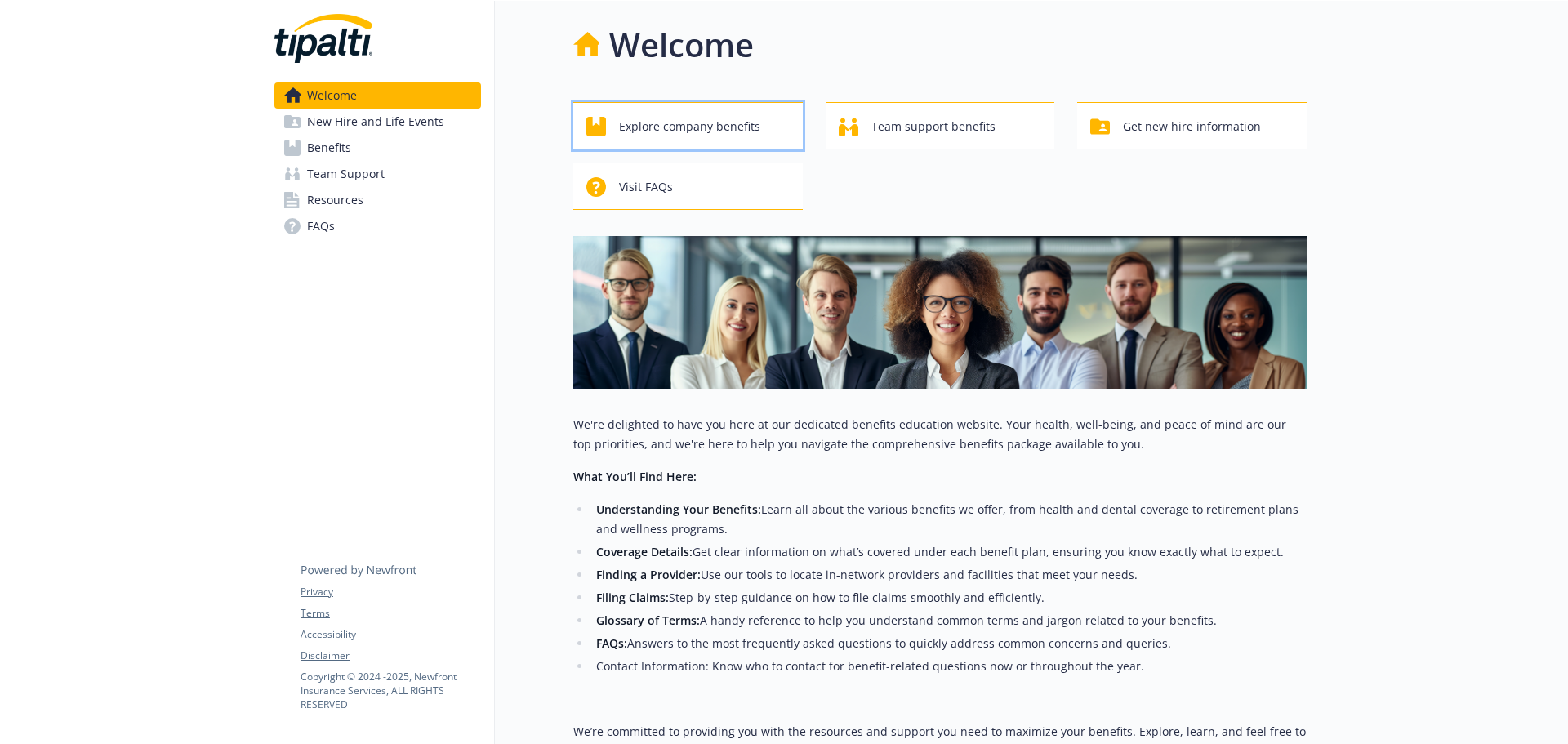
click at [647, 122] on span "Explore company benefits" at bounding box center [689, 126] width 141 height 31
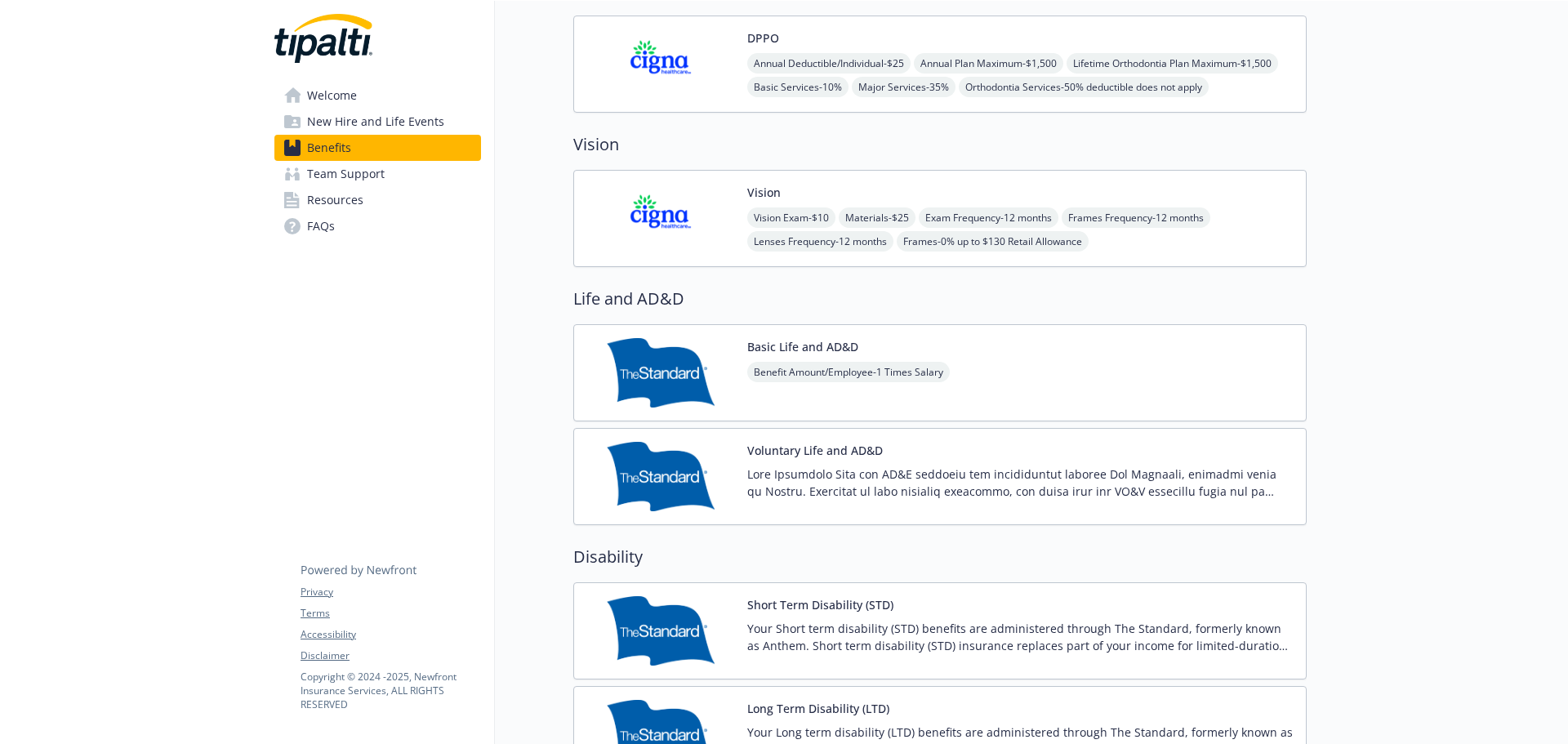
scroll to position [980, 0]
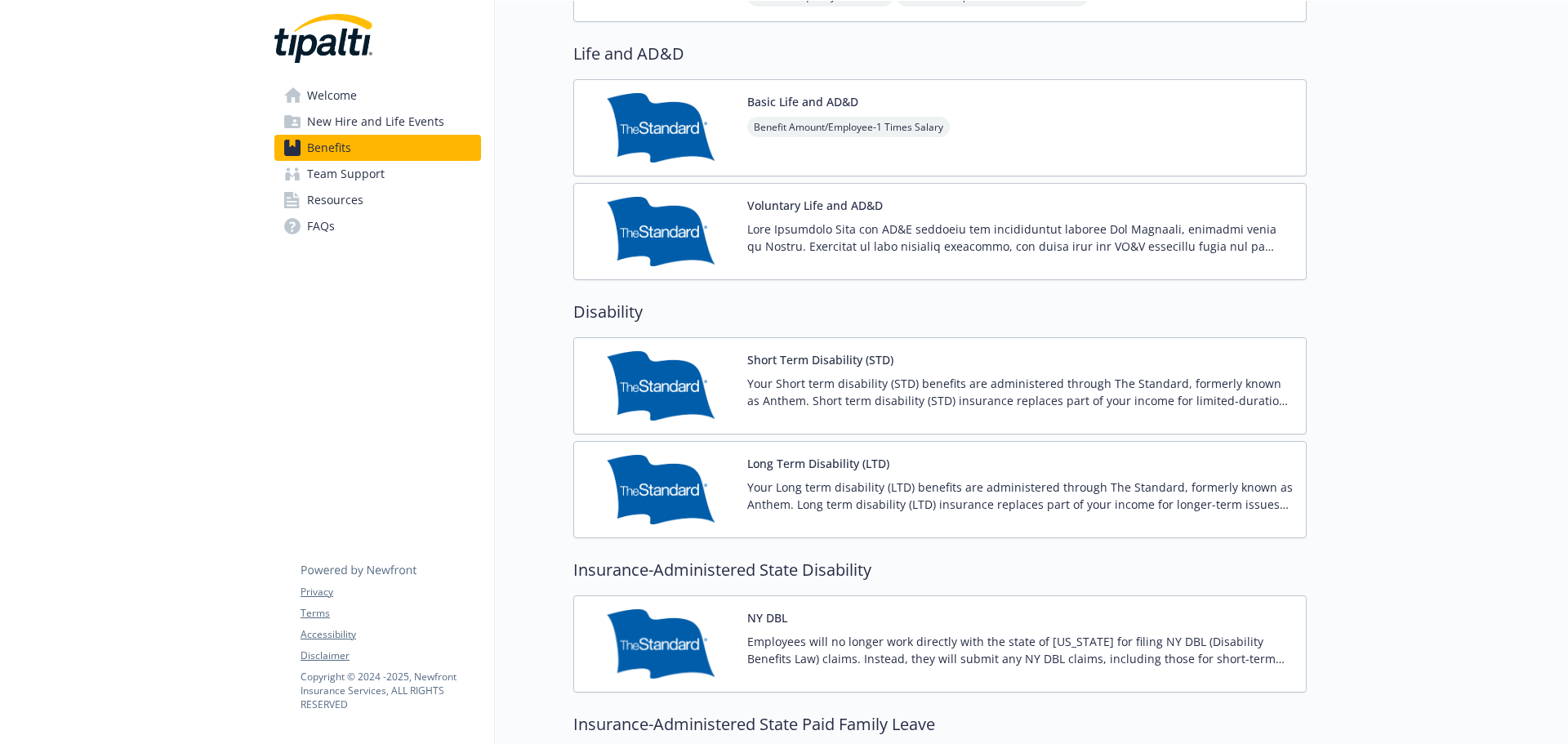
click at [796, 373] on div "Short Term Disability (STD) Your Short term disability (STD) benefits are admin…" at bounding box center [1020, 386] width 545 height 69
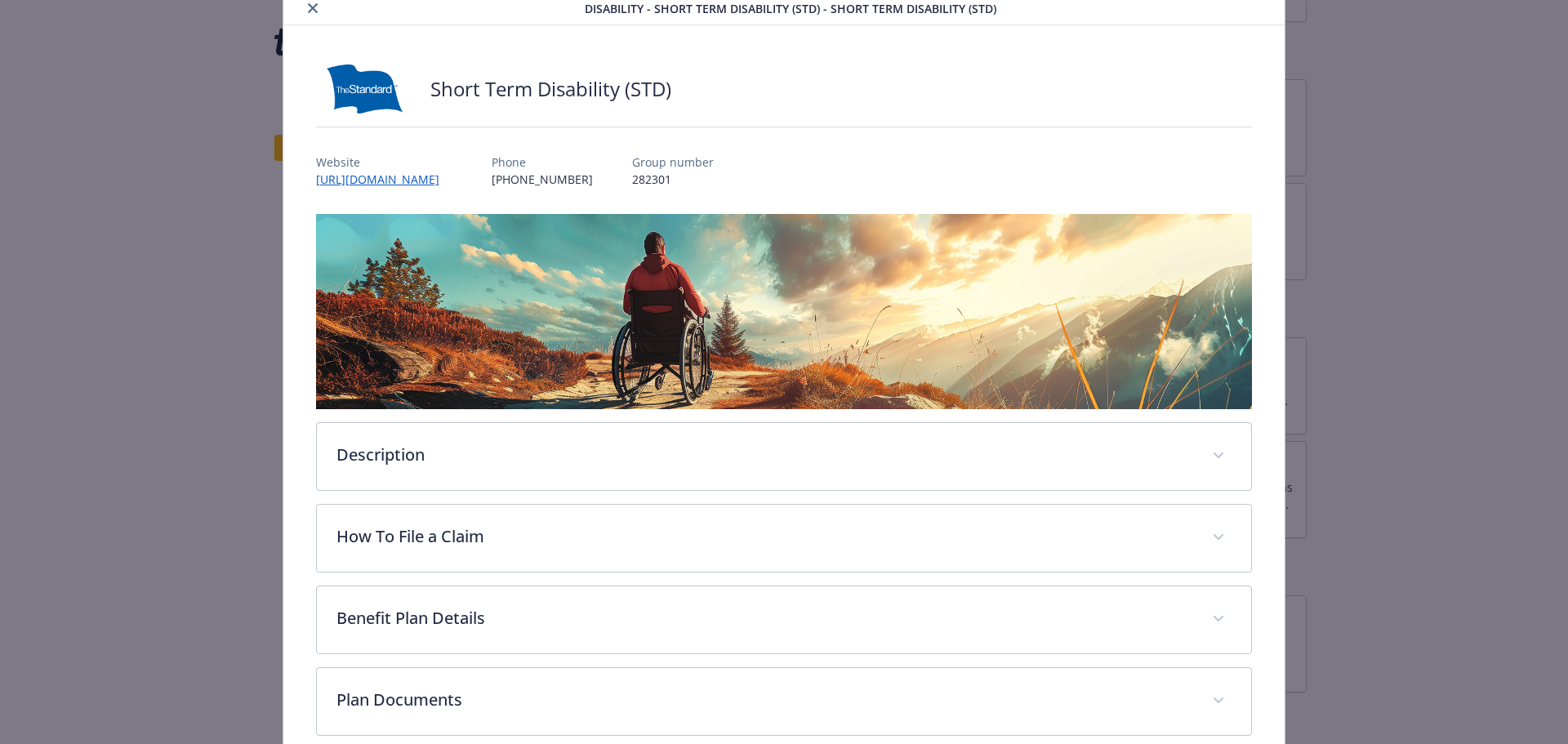
scroll to position [163, 0]
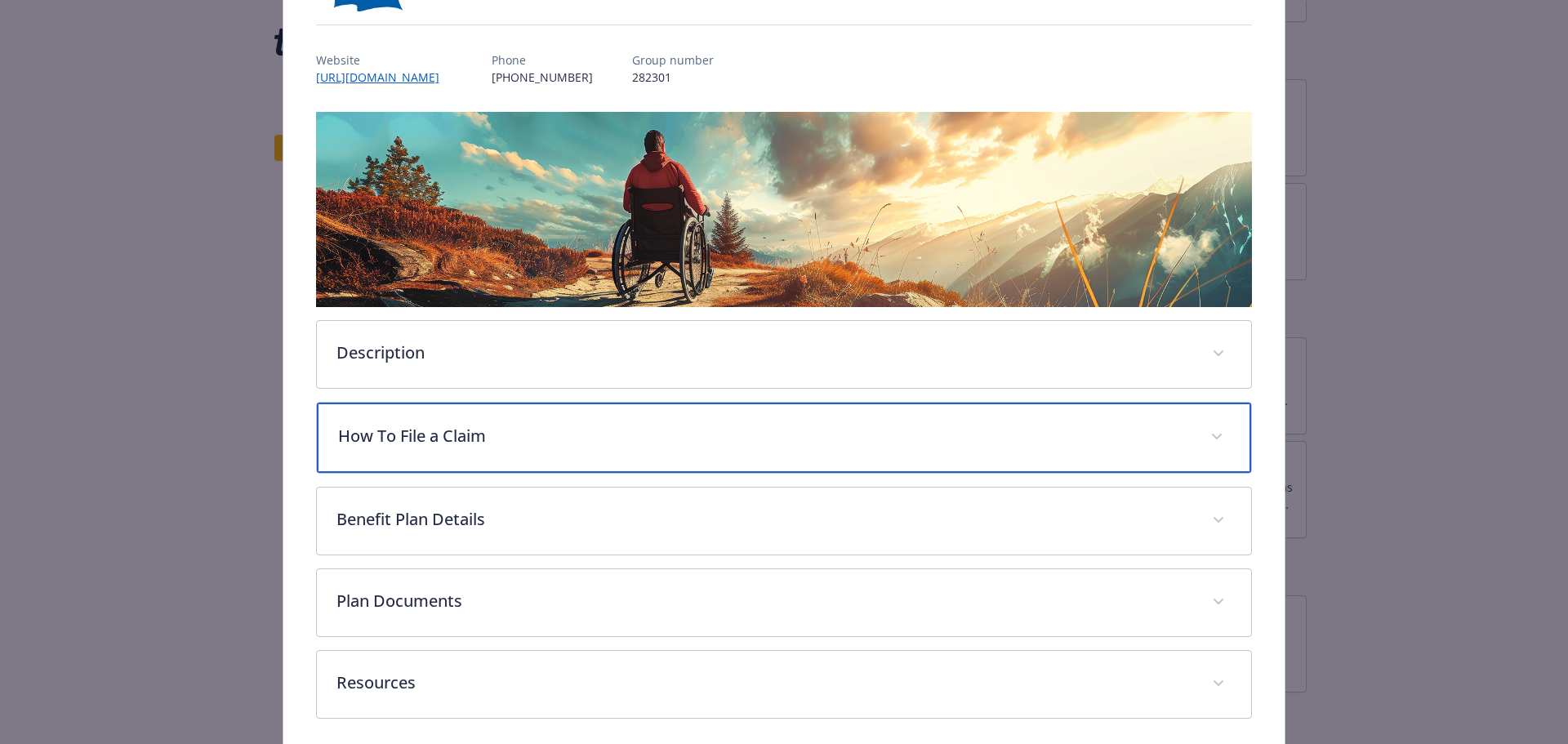
click at [775, 442] on p "How To File a Claim" at bounding box center [765, 436] width 854 height 24
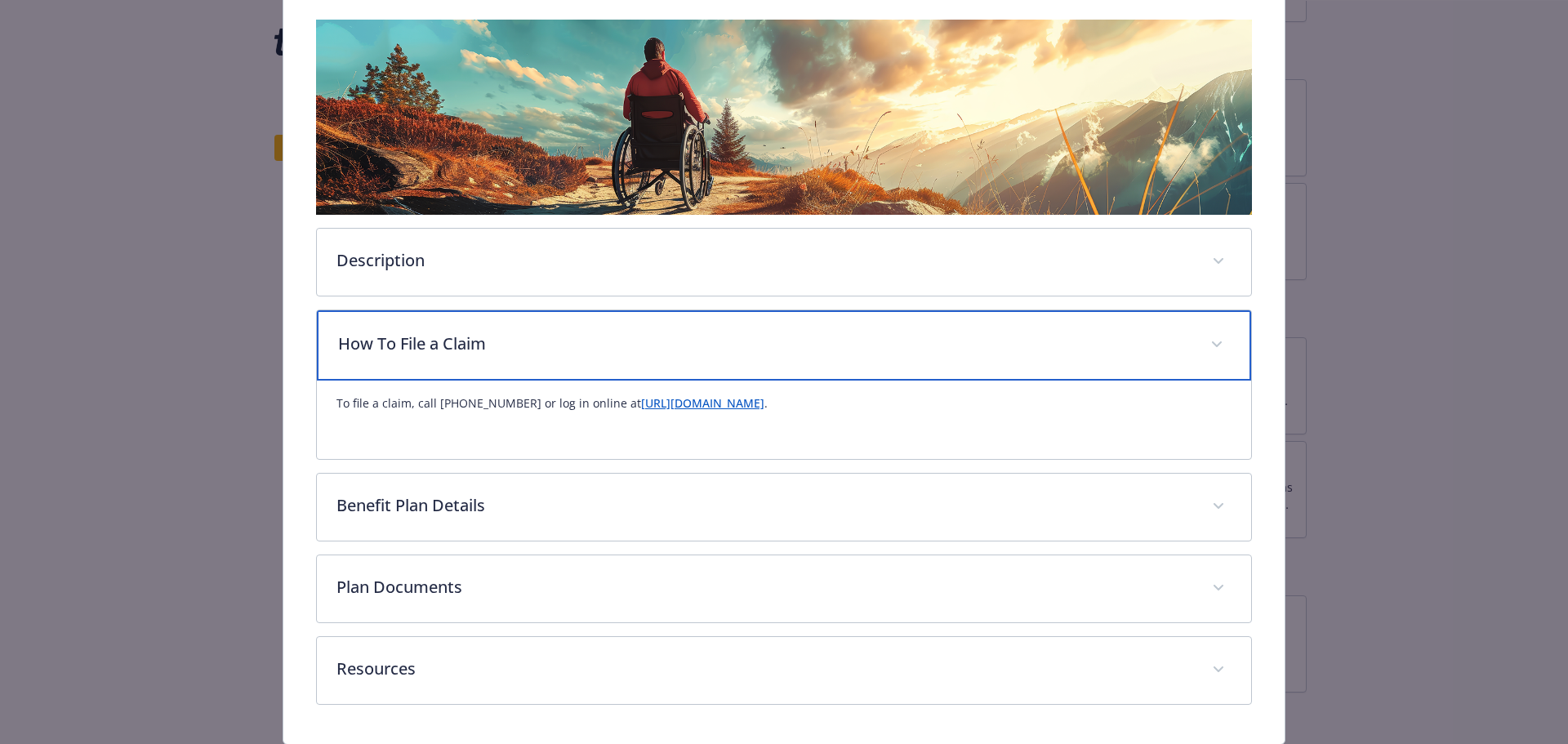
scroll to position [307, 0]
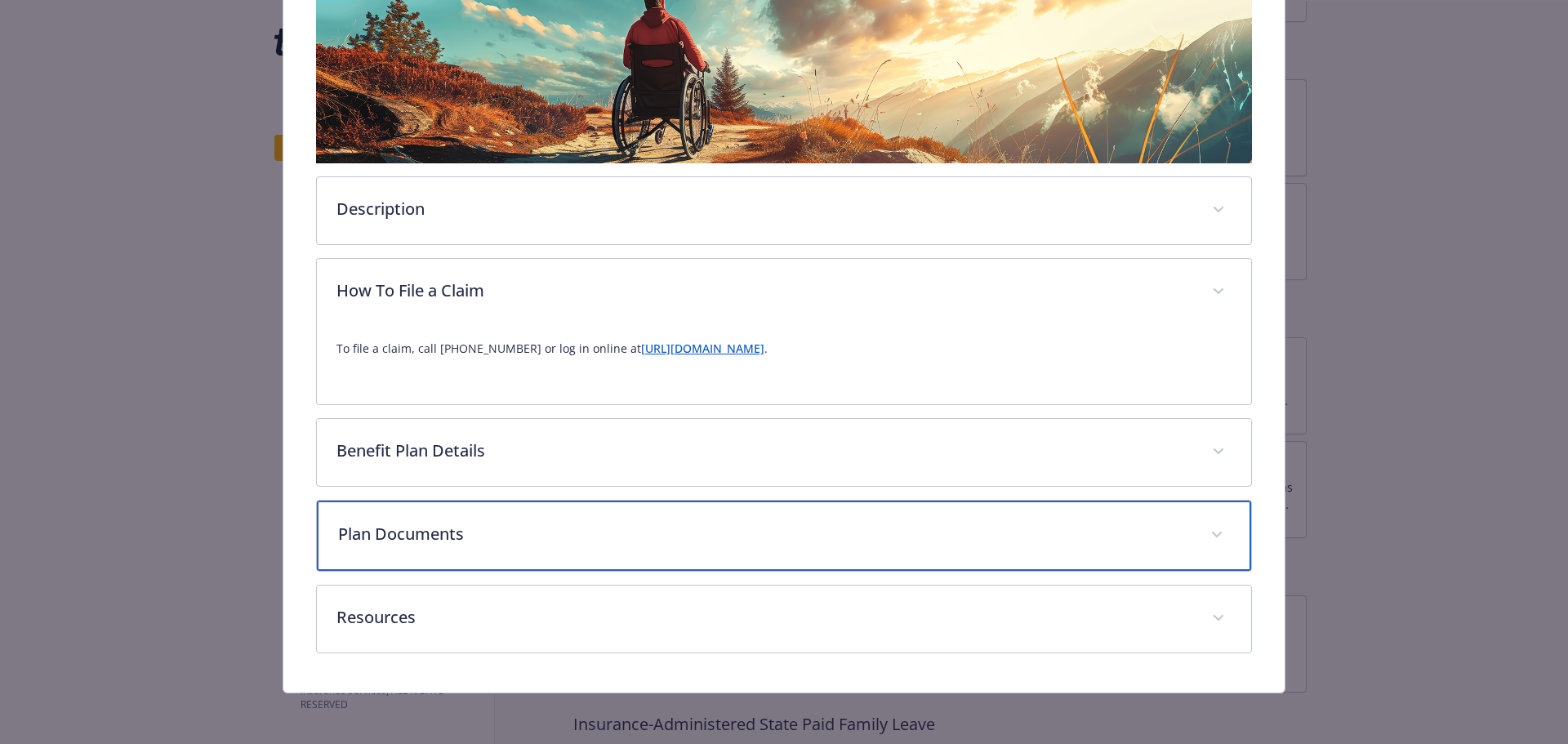
click at [588, 504] on div "Plan Documents" at bounding box center [784, 535] width 936 height 70
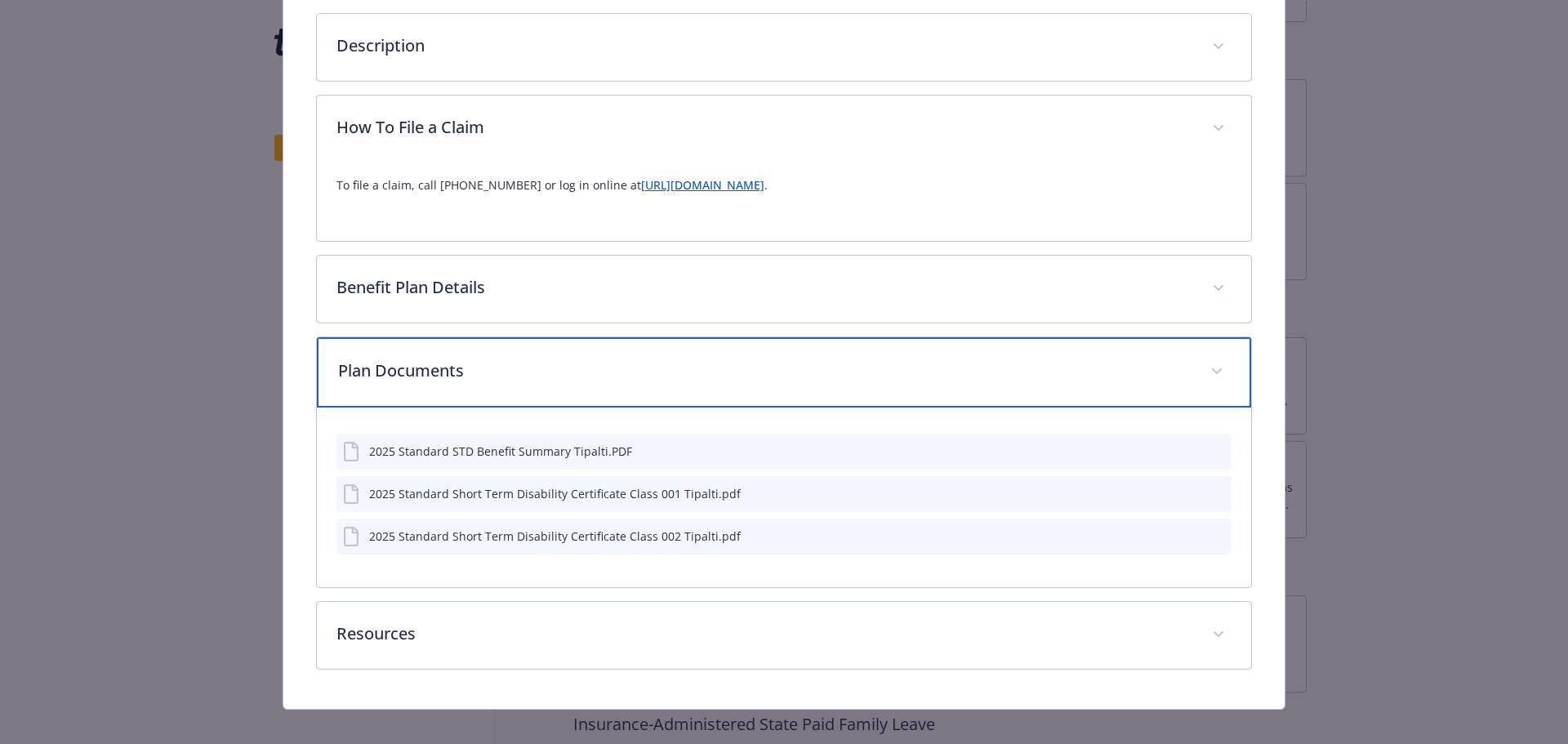
scroll to position [486, 0]
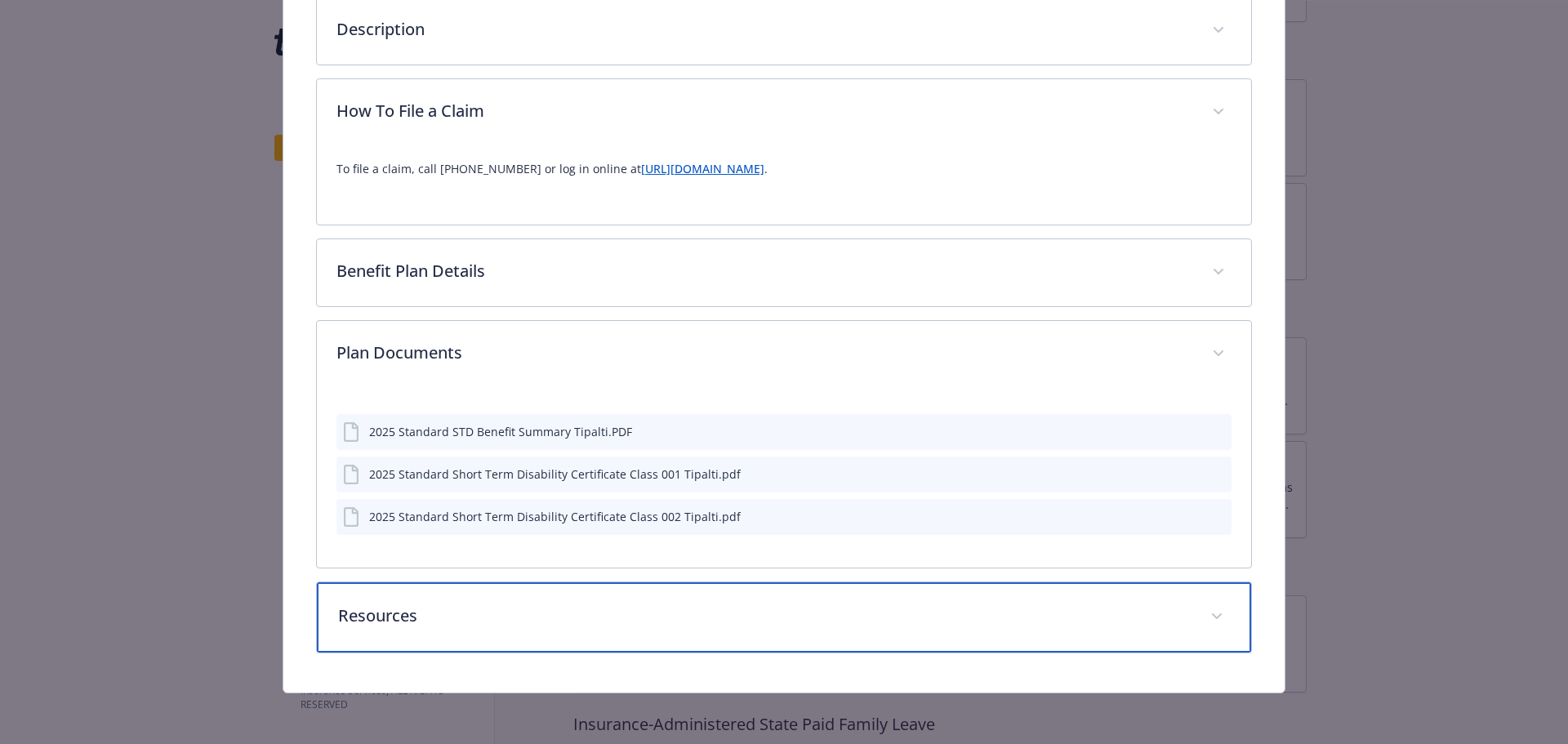
click at [547, 623] on p "Resources" at bounding box center [765, 615] width 854 height 24
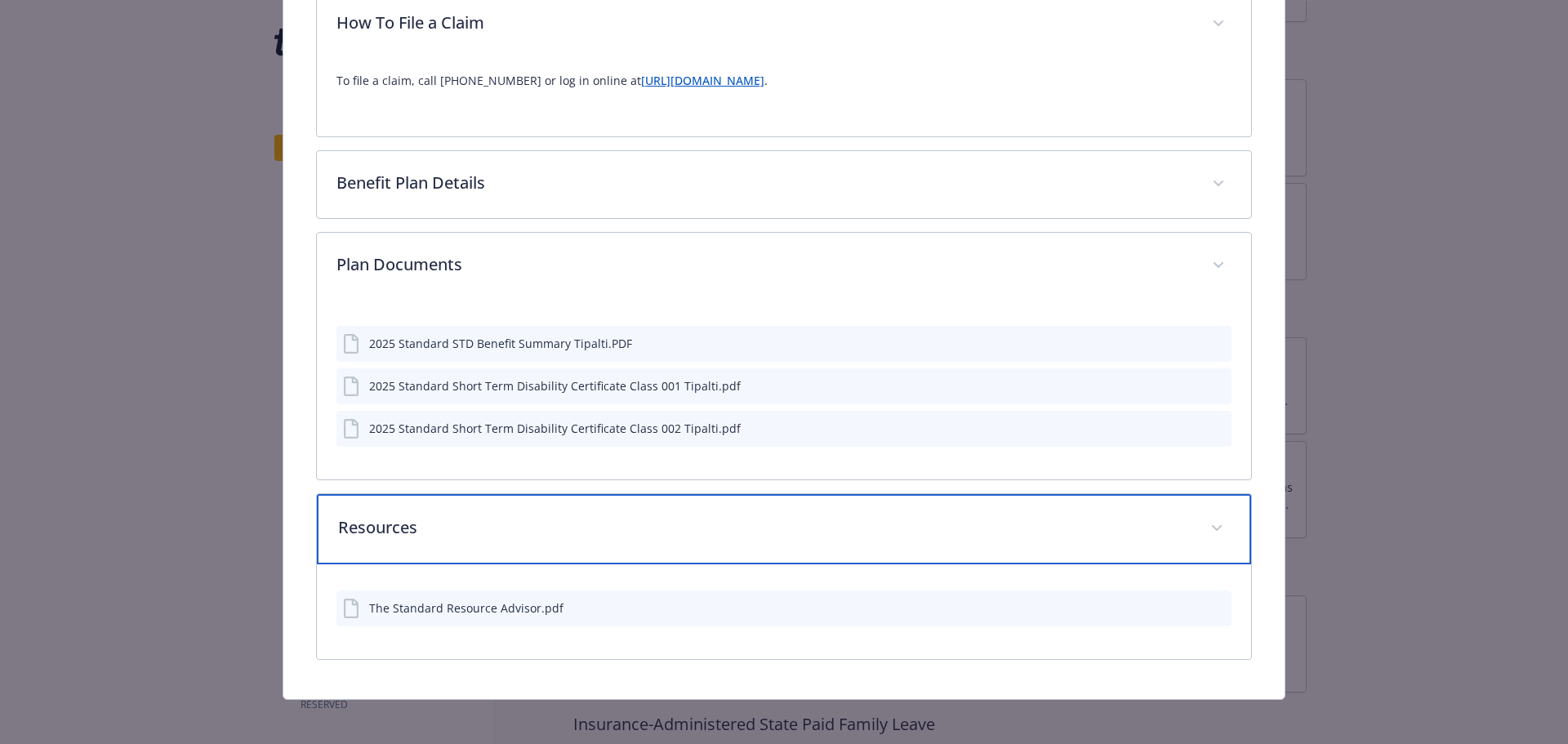
scroll to position [582, 0]
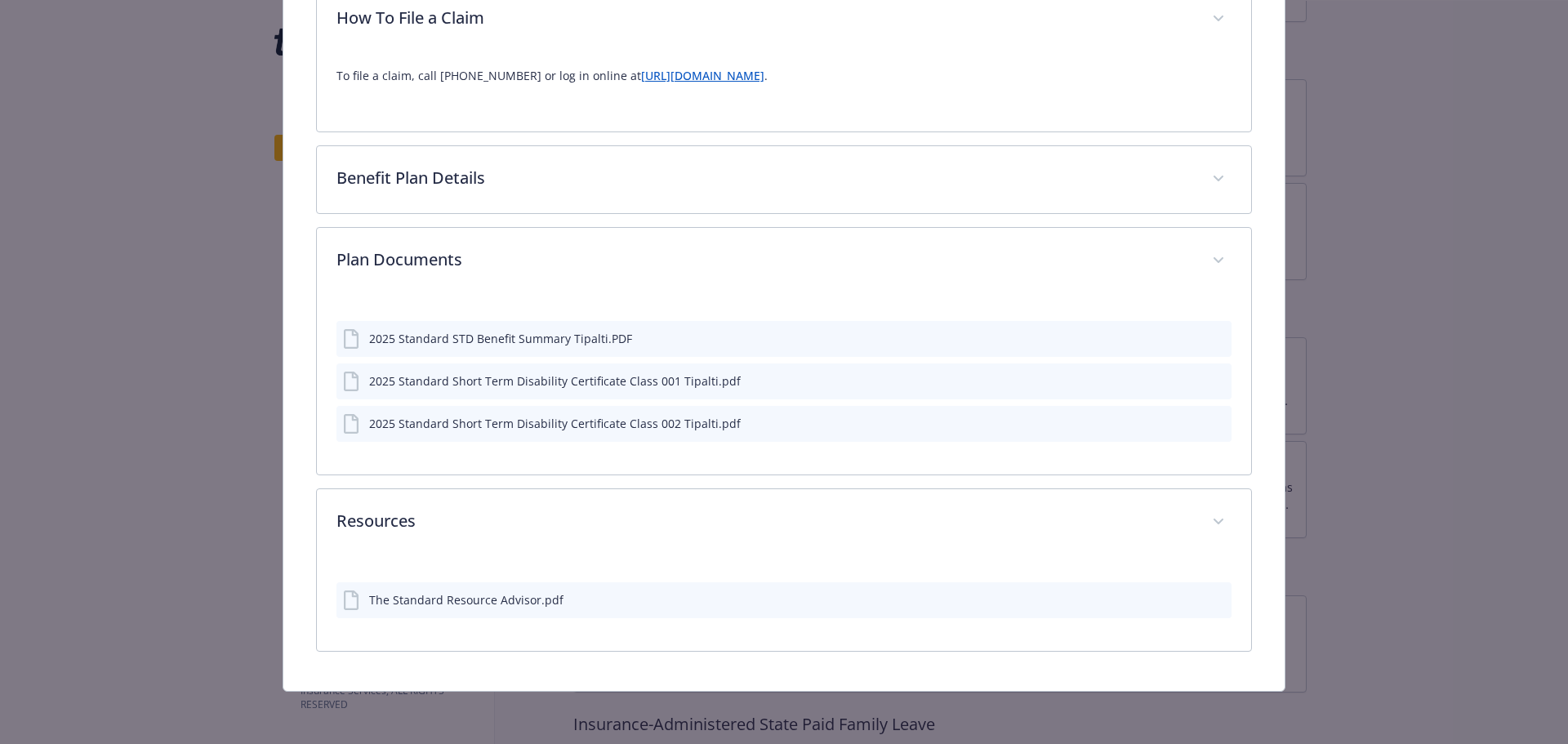
click at [473, 600] on div "The Standard Resource Advisor.pdf" at bounding box center [466, 599] width 194 height 17
click at [1184, 598] on icon "download file" at bounding box center [1189, 598] width 10 height 9
click at [469, 337] on div "2025 Standard STD Benefit Summary Tipalti.PDF" at bounding box center [501, 340] width 263 height 17
click at [1183, 336] on icon "download file" at bounding box center [1190, 339] width 13 height 13
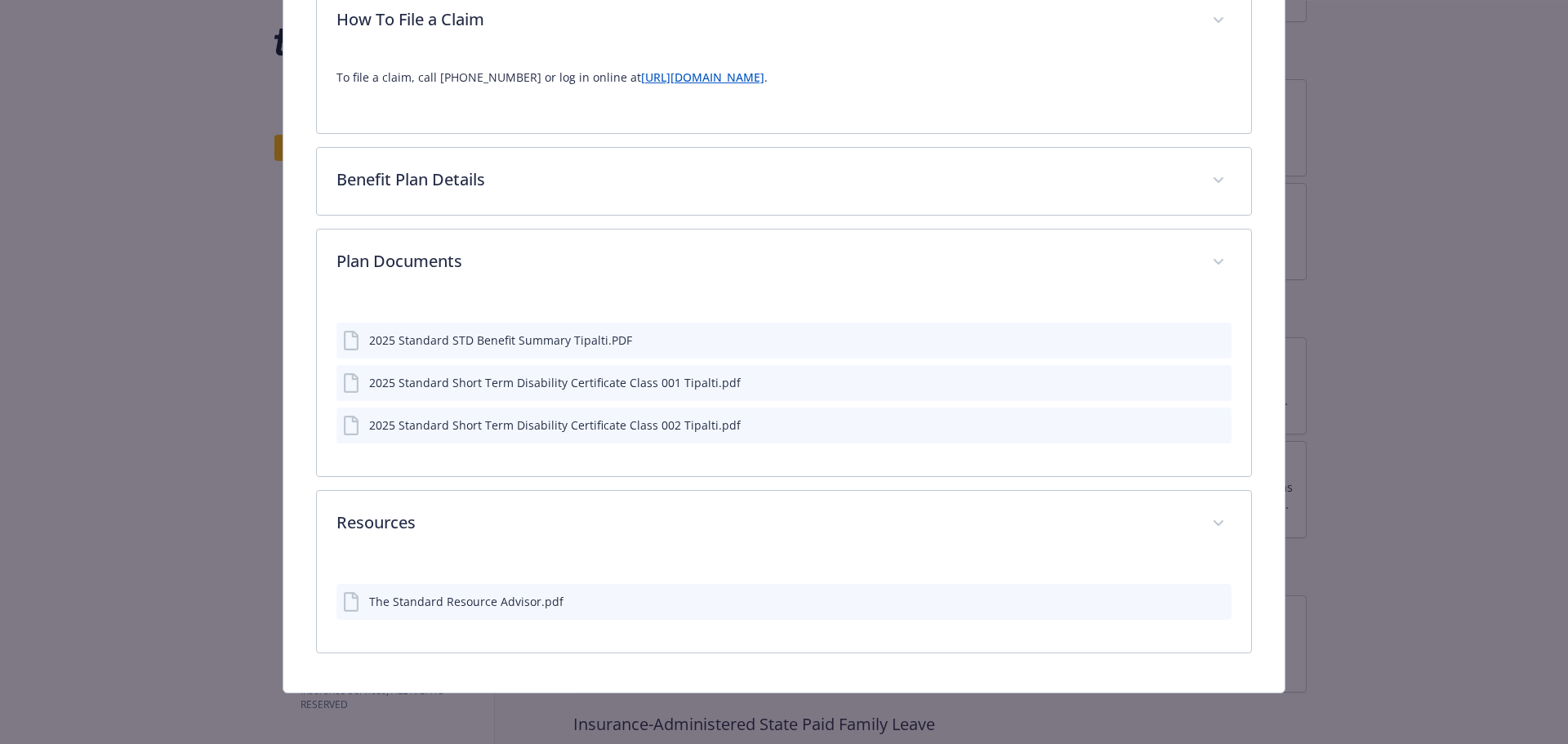
click at [1183, 382] on icon "download file" at bounding box center [1190, 382] width 13 height 13
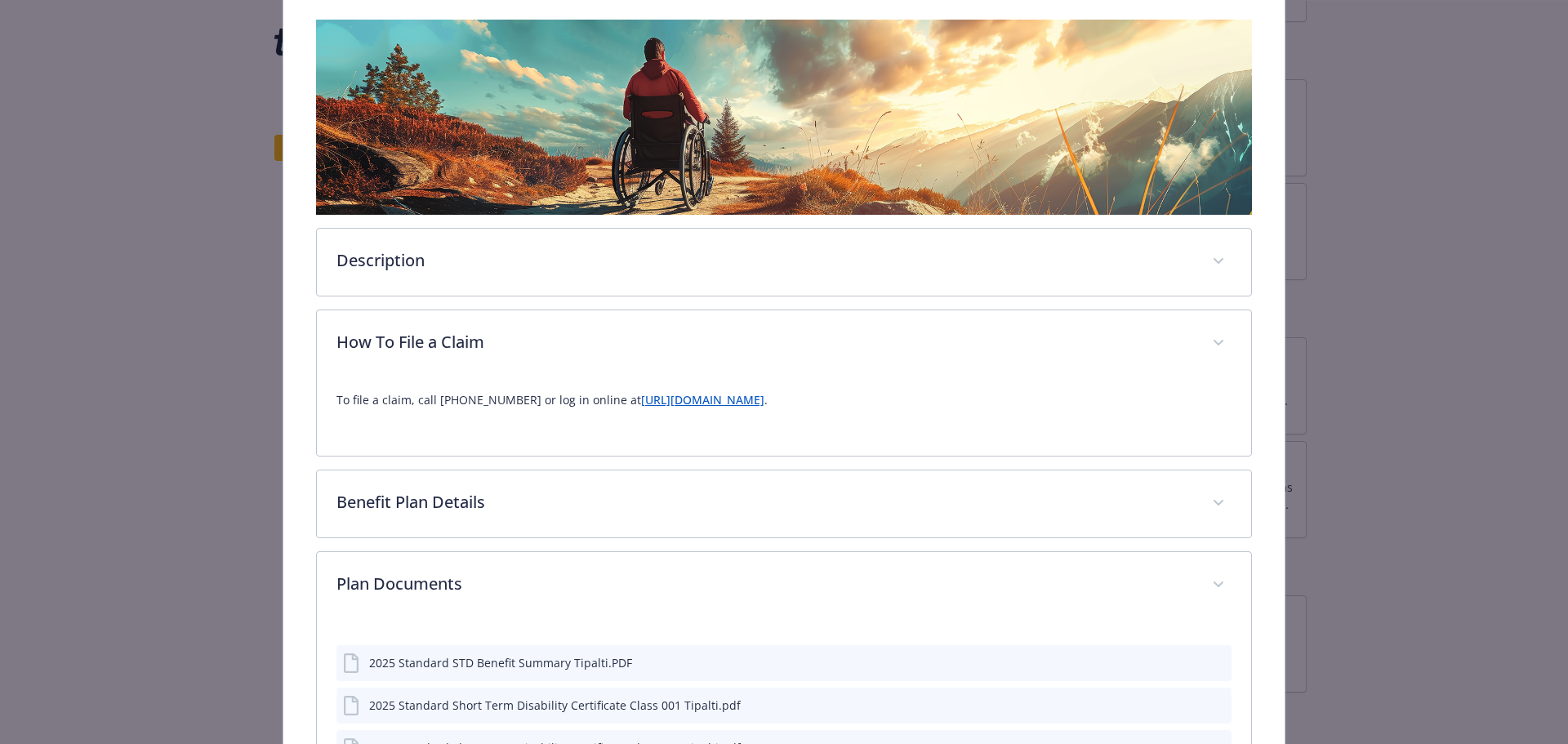
scroll to position [251, 0]
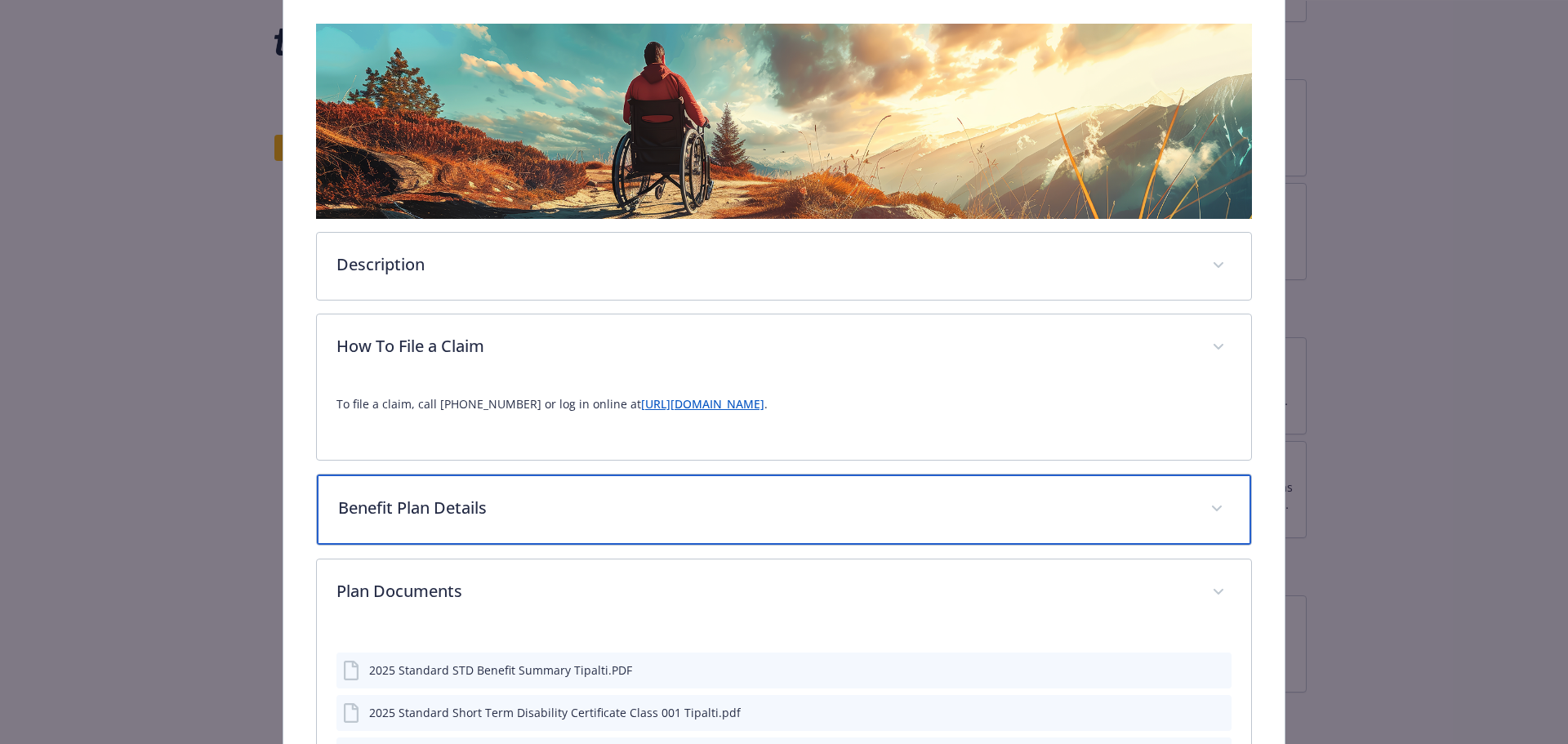
click at [558, 508] on p "Benefit Plan Details" at bounding box center [765, 508] width 854 height 24
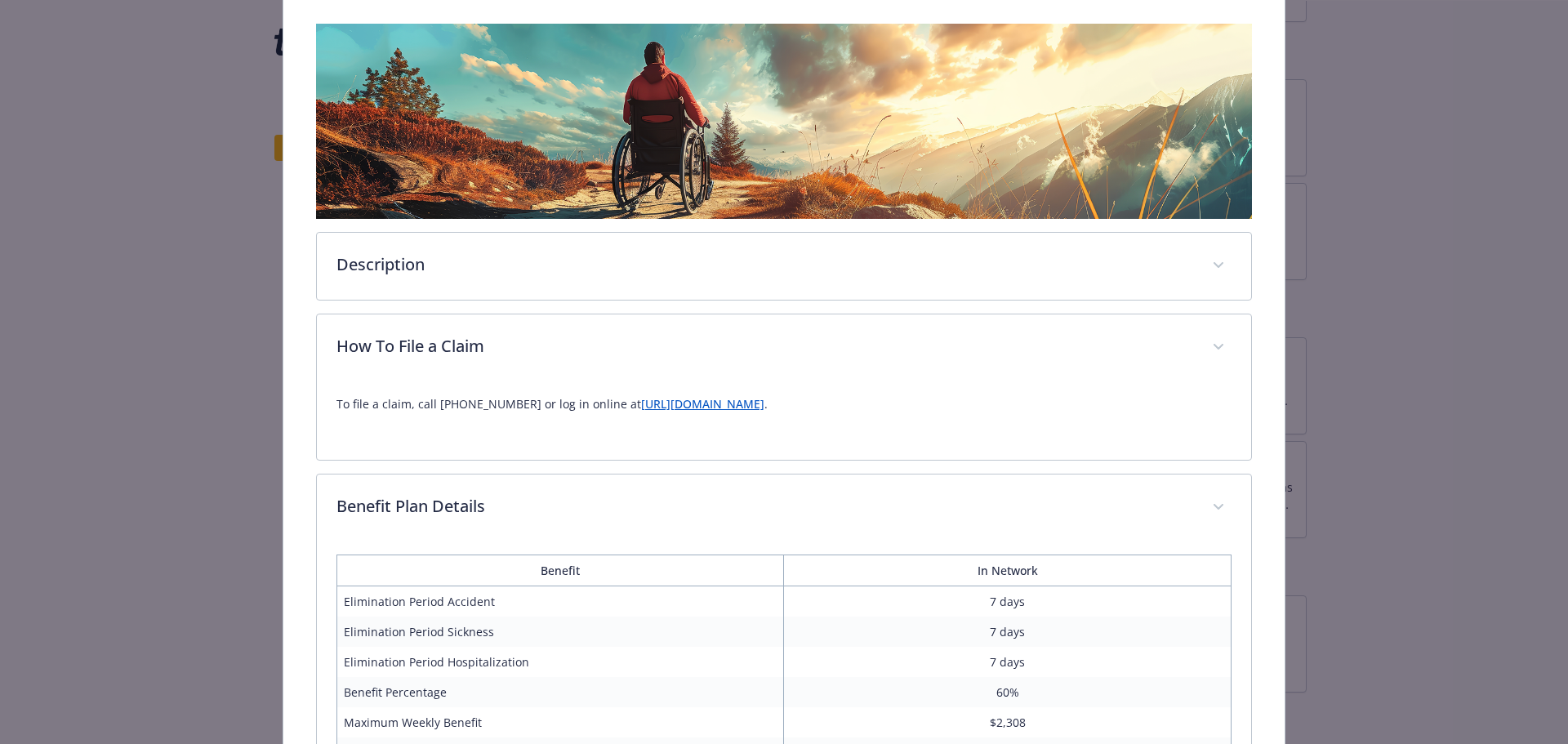
click at [678, 403] on link "[URL][DOMAIN_NAME]" at bounding box center [703, 403] width 123 height 16
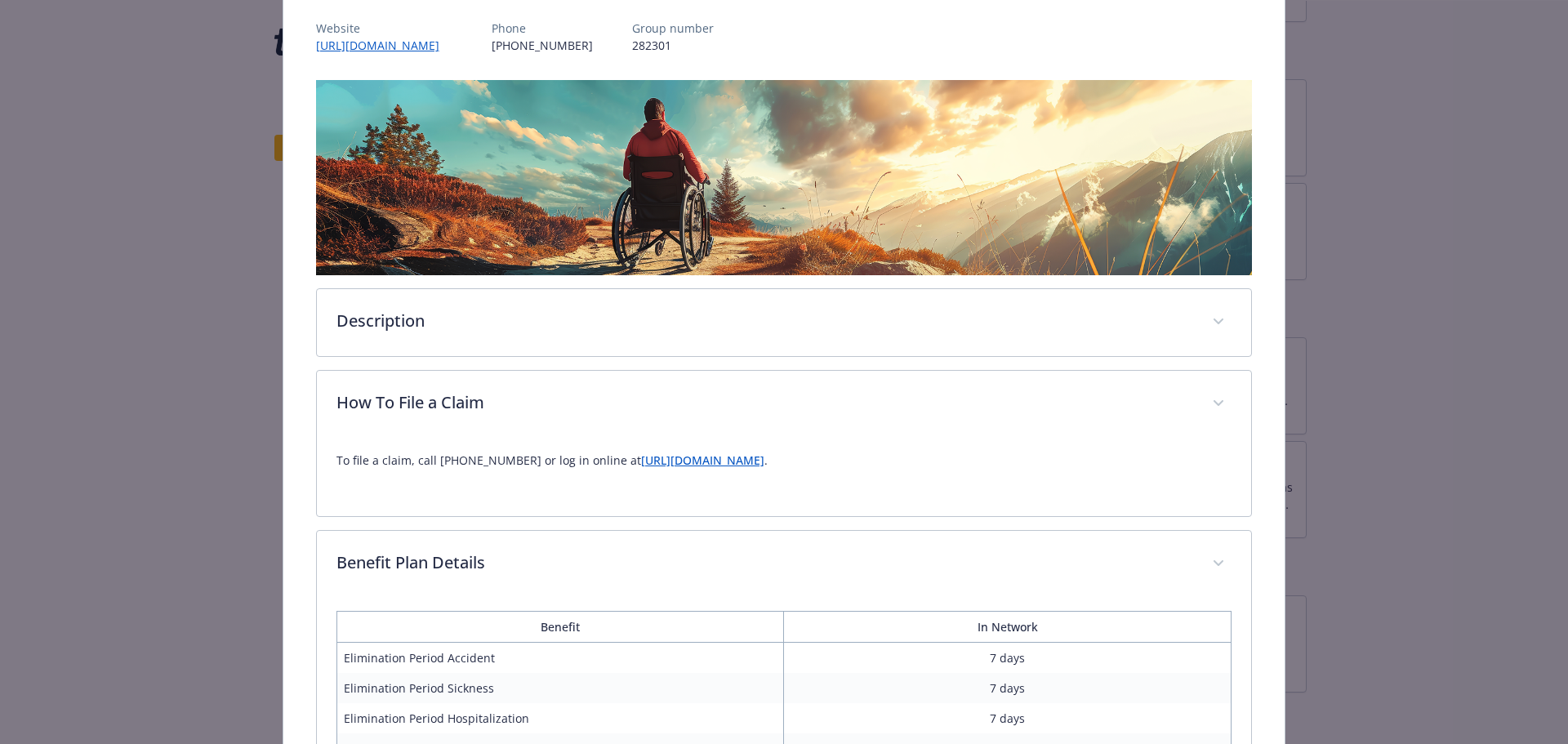
scroll to position [170, 0]
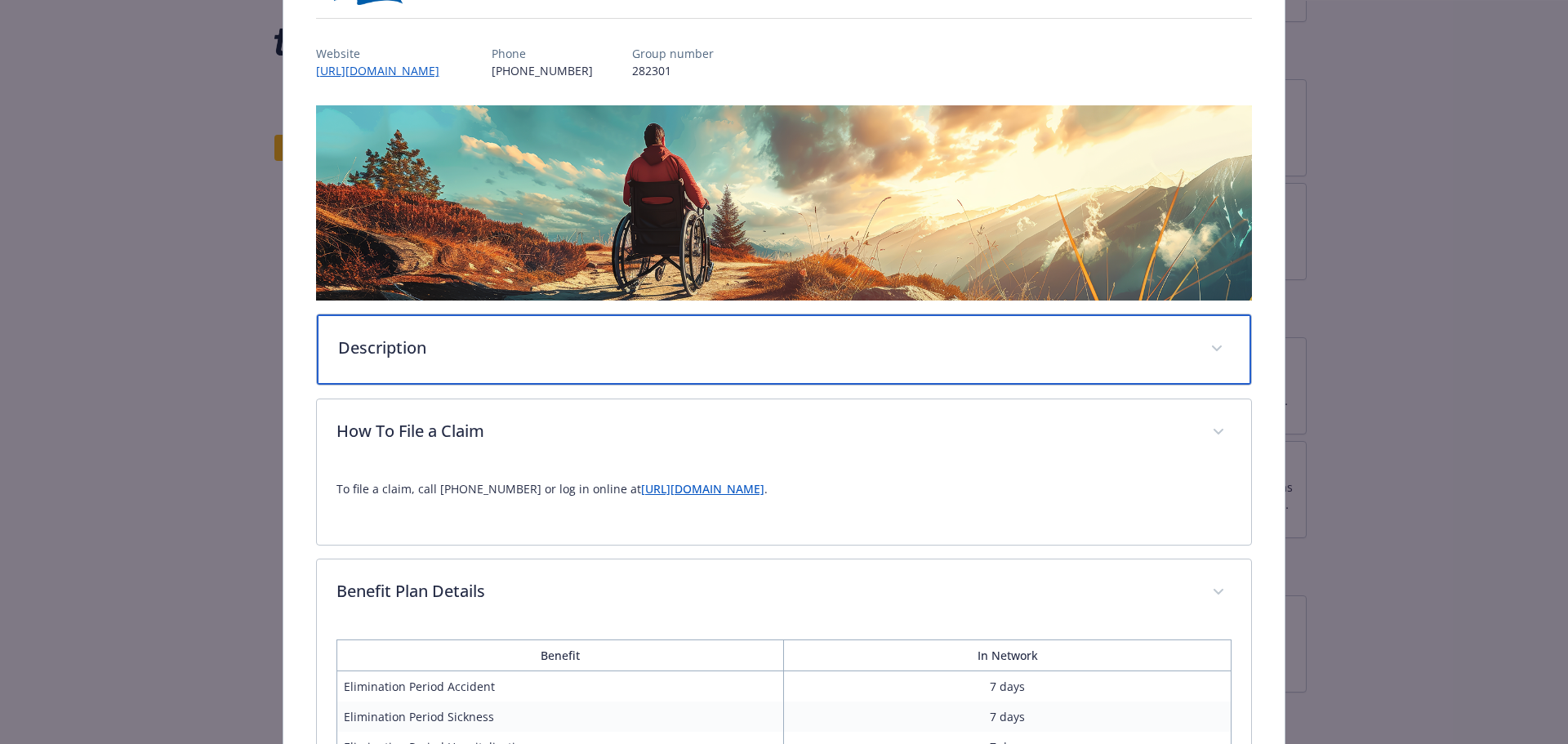
click at [643, 343] on p "Description" at bounding box center [765, 348] width 854 height 24
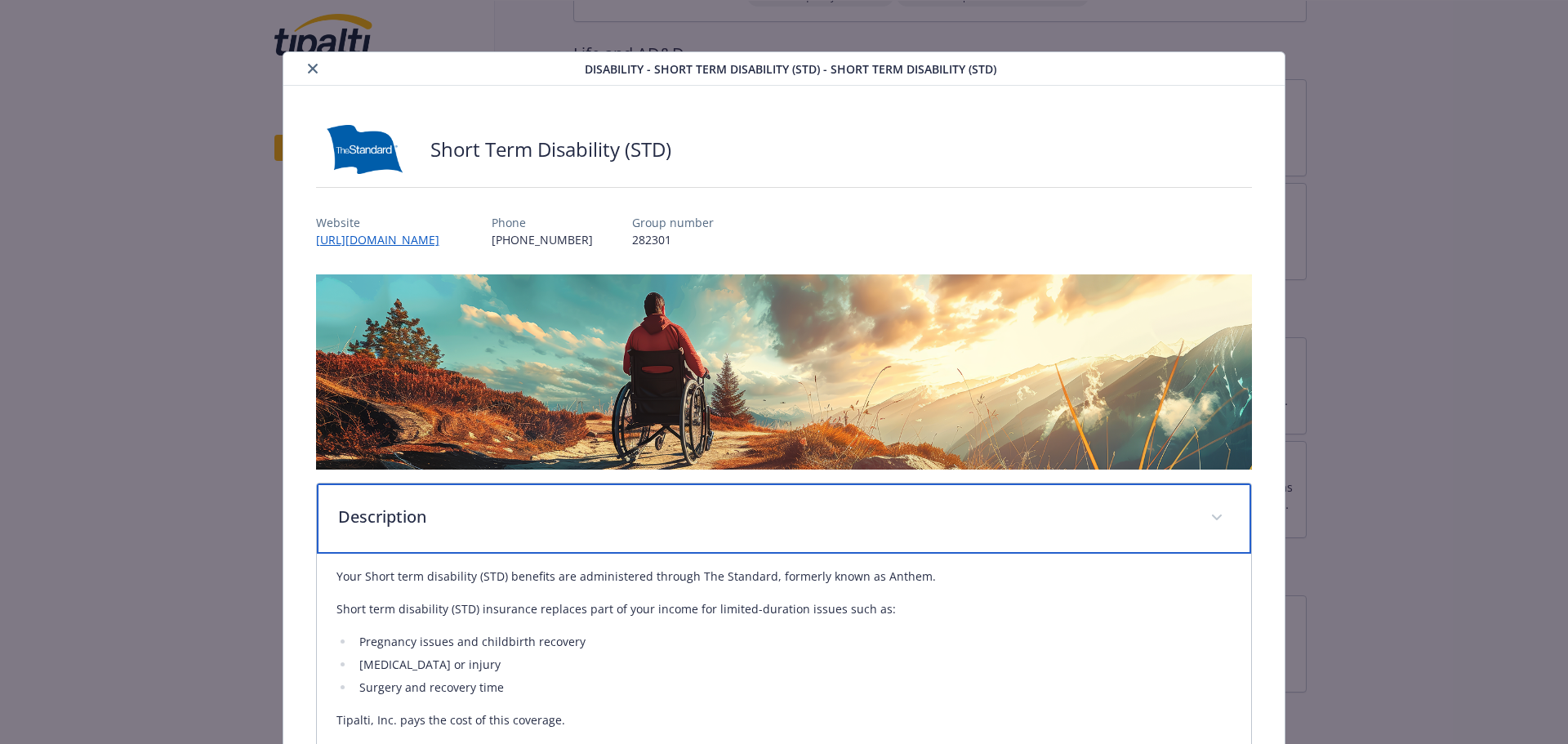
scroll to position [0, 0]
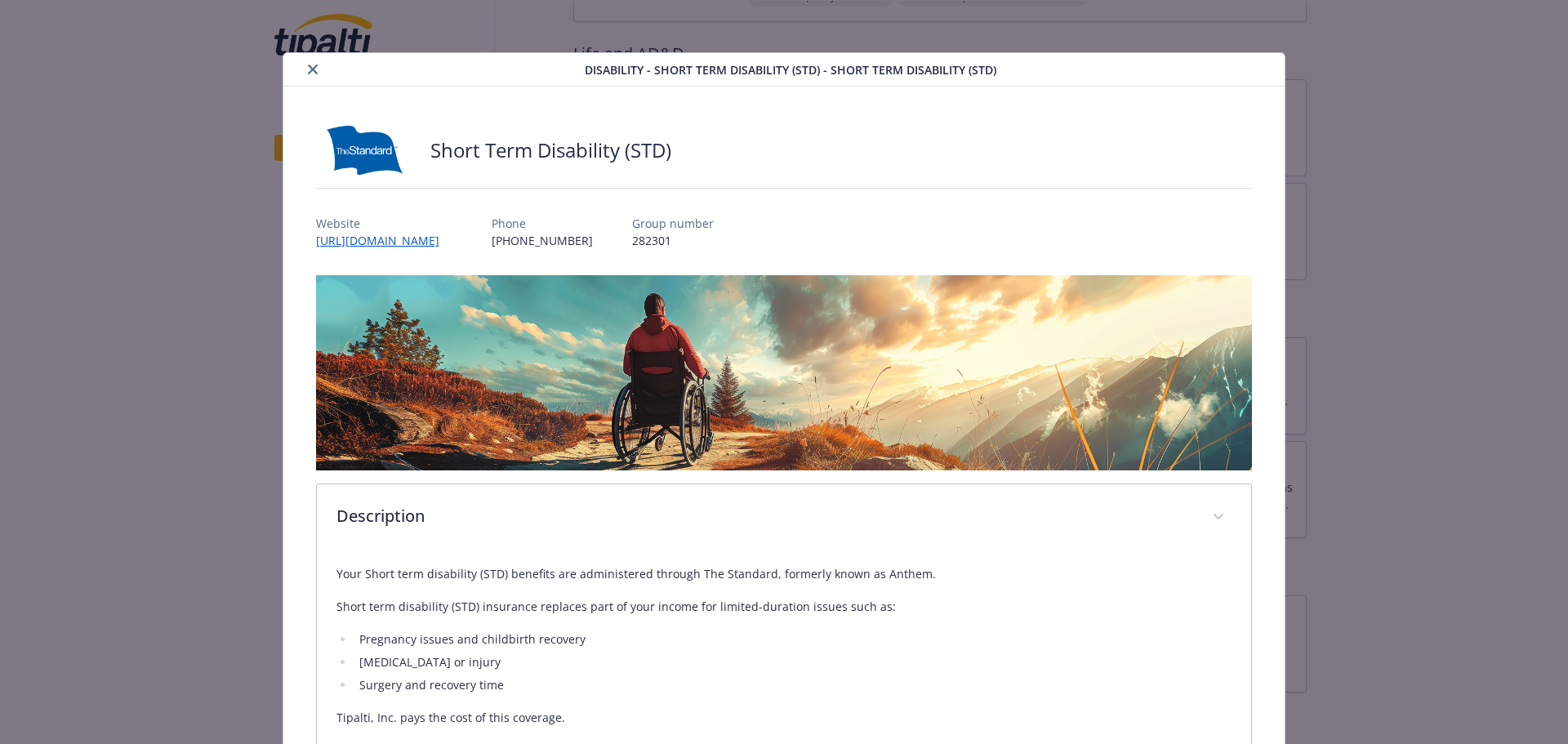
click at [309, 68] on icon "close" at bounding box center [313, 69] width 9 height 9
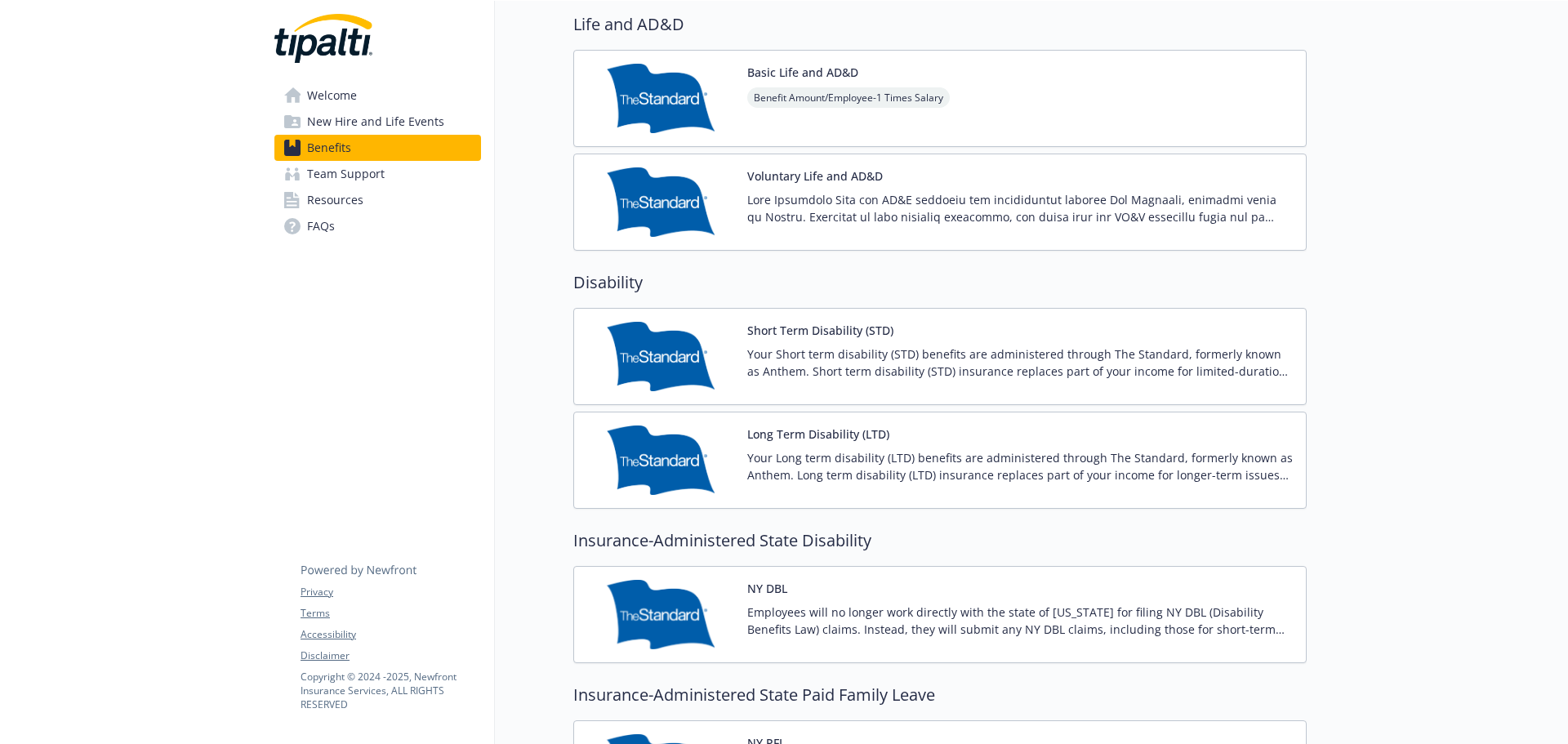
scroll to position [1061, 0]
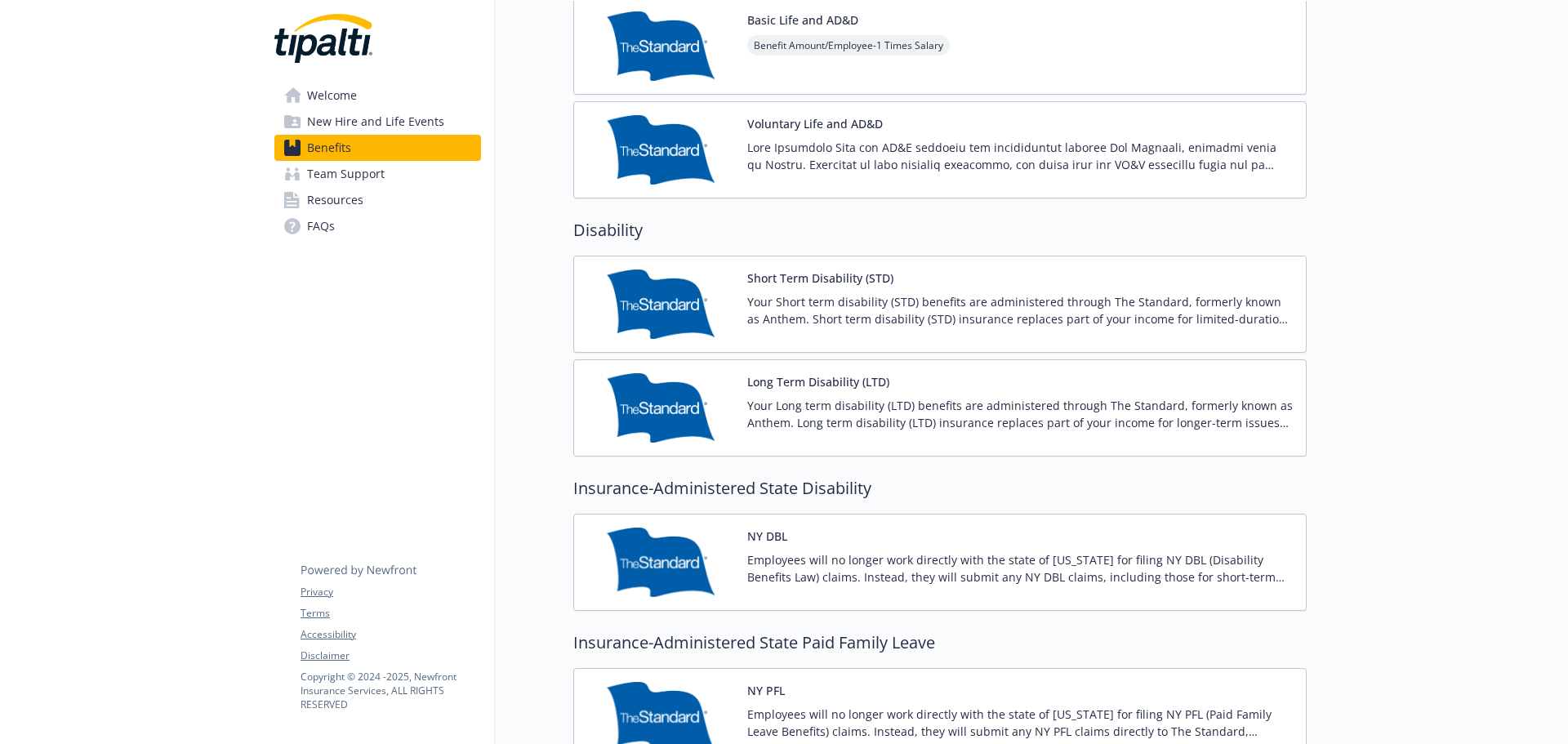
click at [845, 287] on div "Short Term Disability (STD) Your Short term disability (STD) benefits are admin…" at bounding box center [1020, 304] width 545 height 69
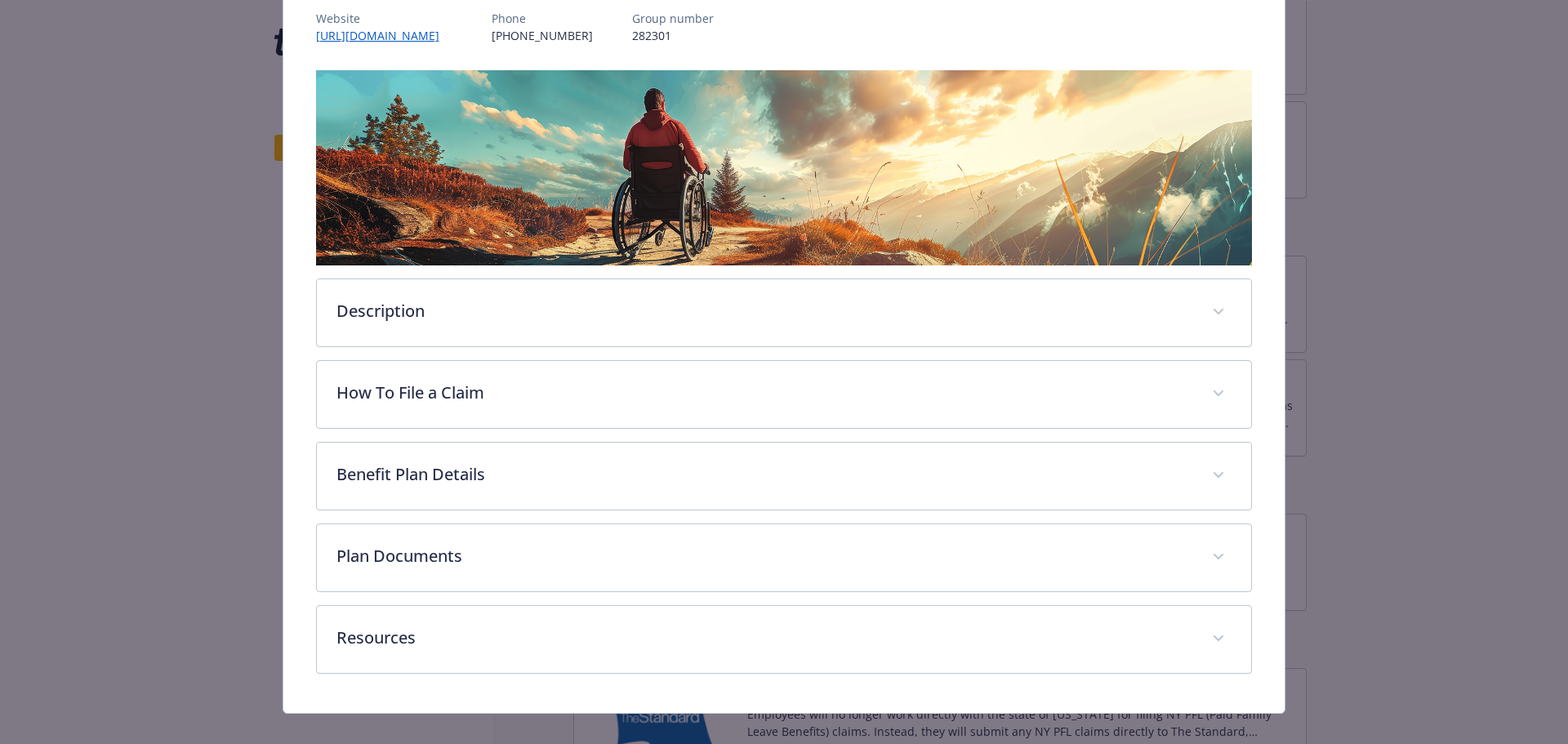
scroll to position [225, 0]
